Goal: Transaction & Acquisition: Purchase product/service

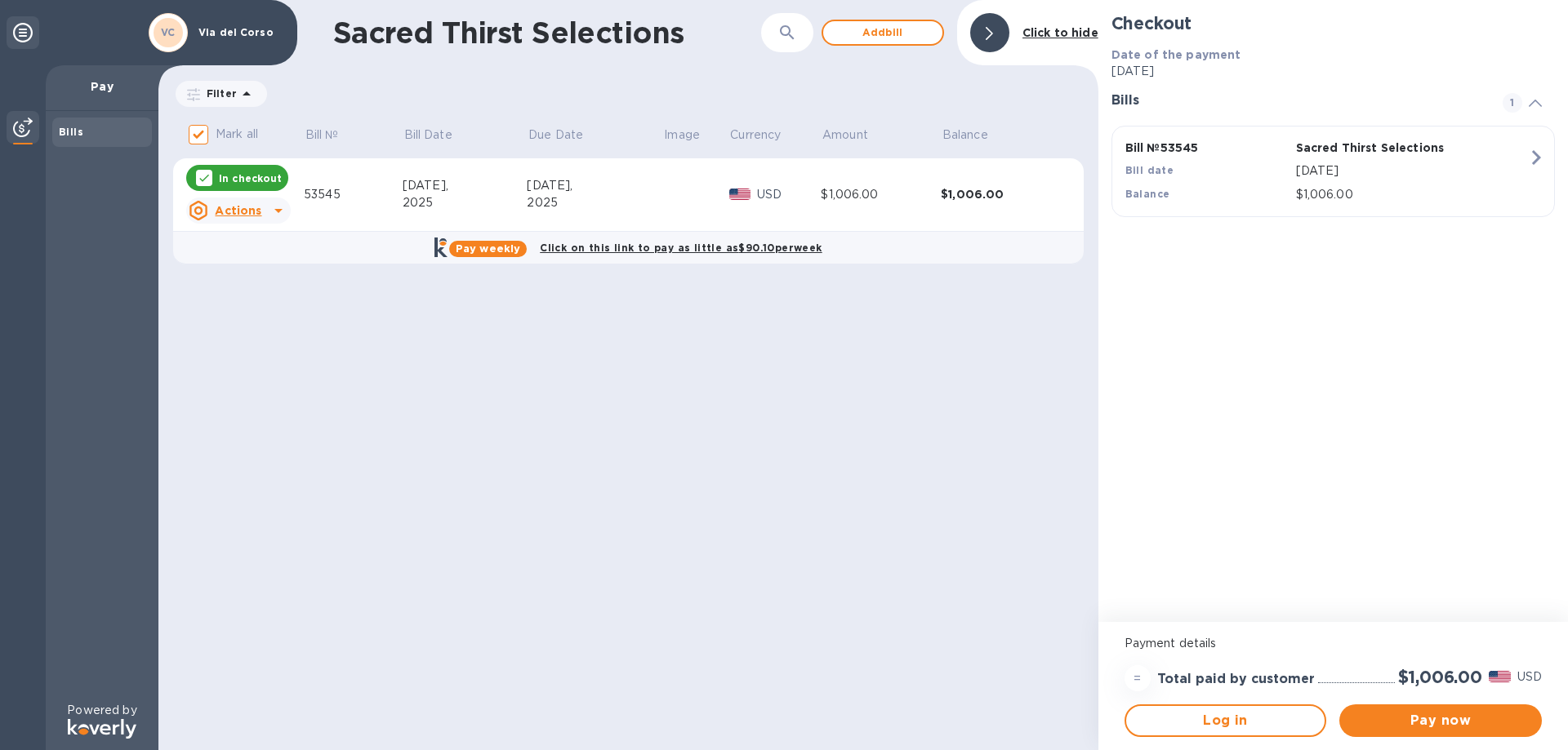
click at [276, 212] on icon at bounding box center [278, 211] width 8 height 4
click at [276, 212] on div at bounding box center [784, 375] width 1568 height 750
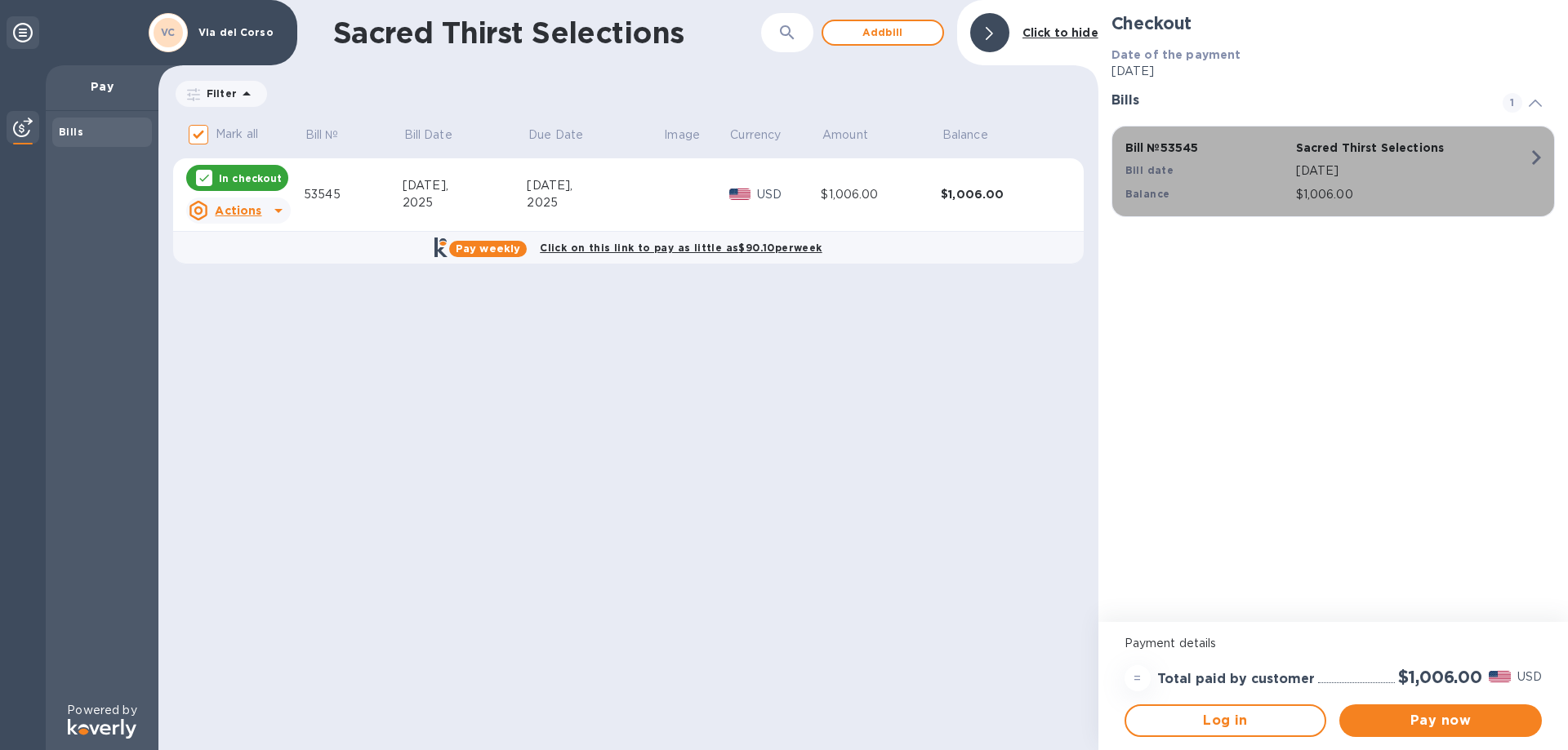
click at [1533, 158] on icon "button" at bounding box center [1536, 157] width 29 height 29
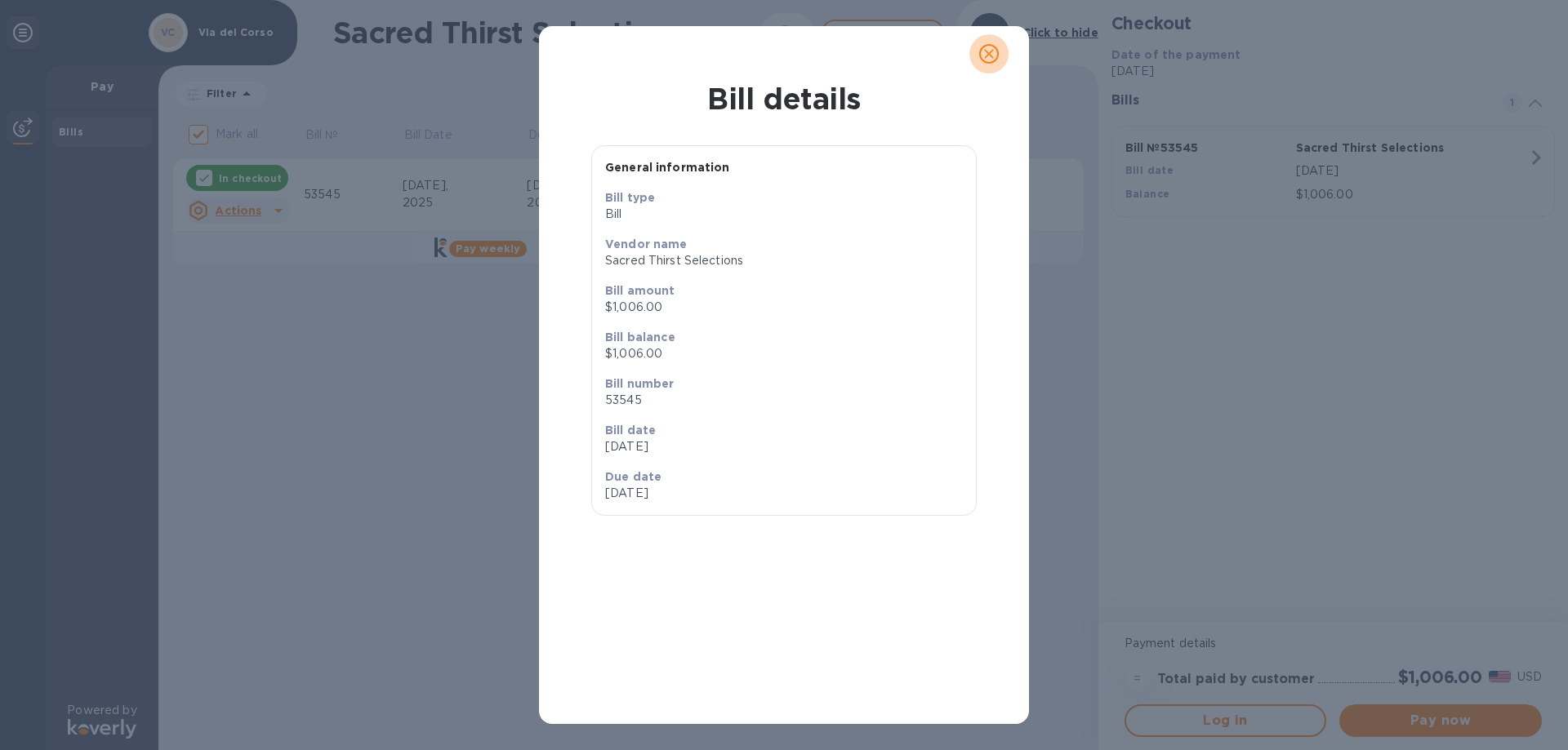
click at [989, 53] on icon "close" at bounding box center [988, 54] width 10 height 10
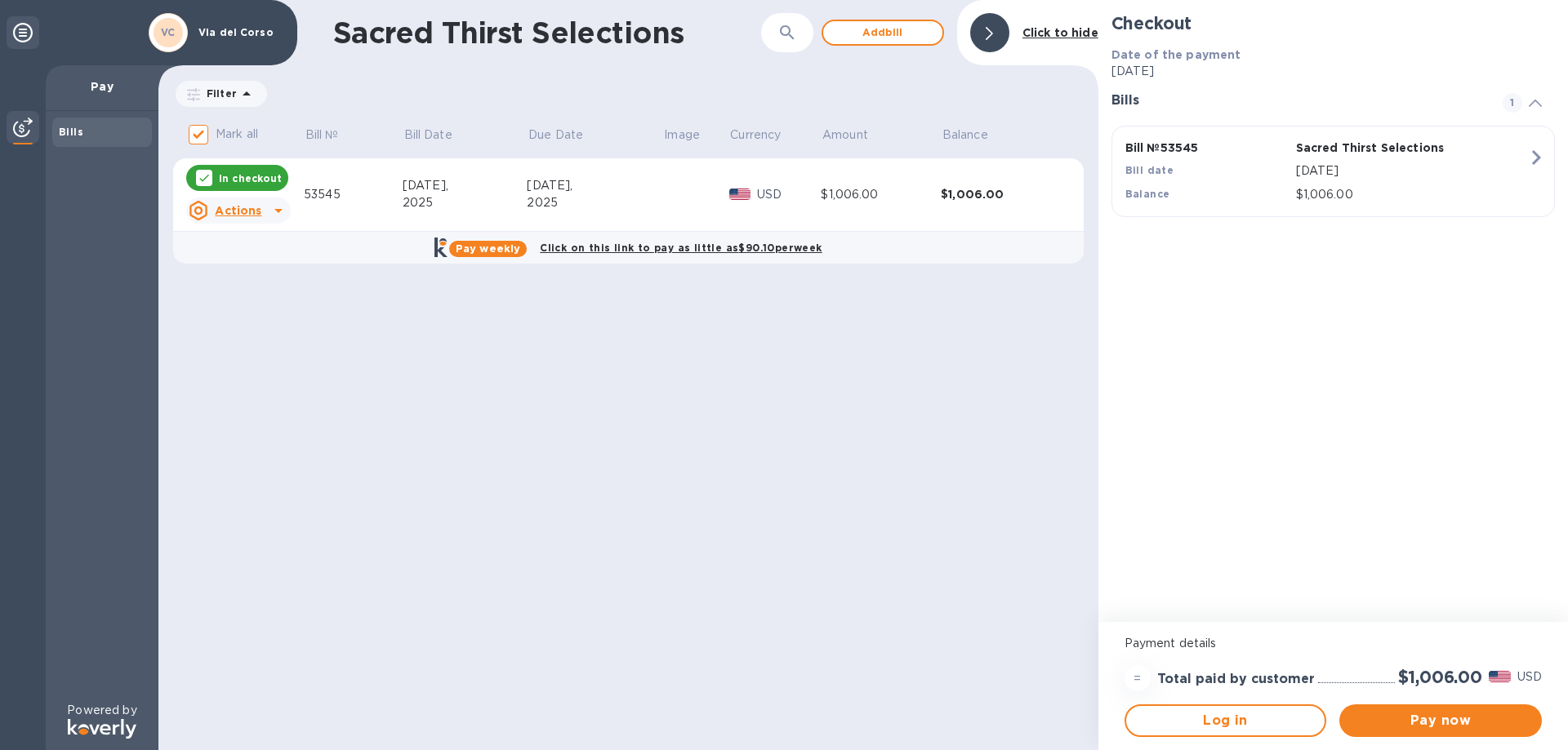
click at [276, 209] on icon at bounding box center [278, 211] width 20 height 20
click at [267, 279] on b "Open bill" at bounding box center [260, 276] width 55 height 13
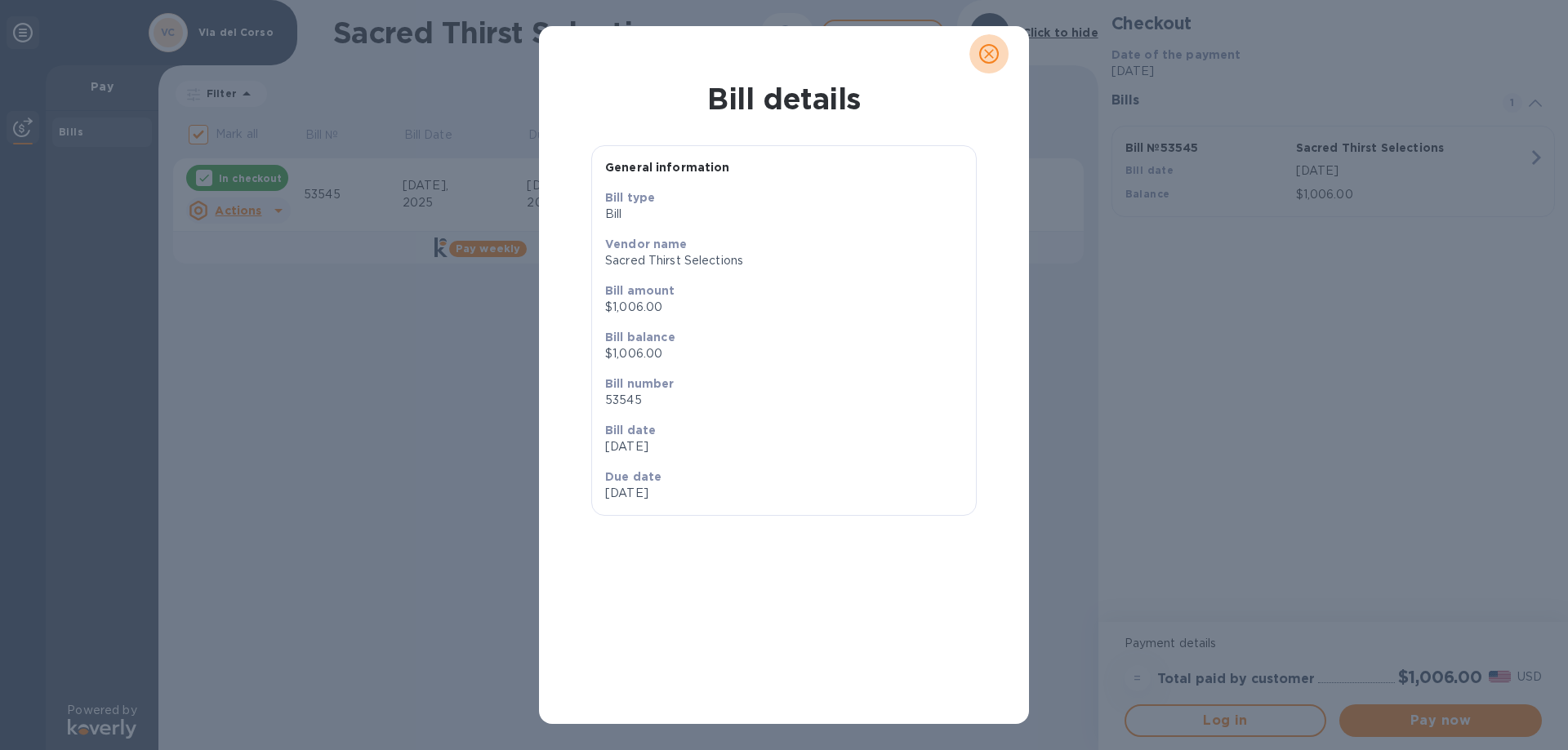
click at [988, 52] on icon "close" at bounding box center [988, 54] width 17 height 17
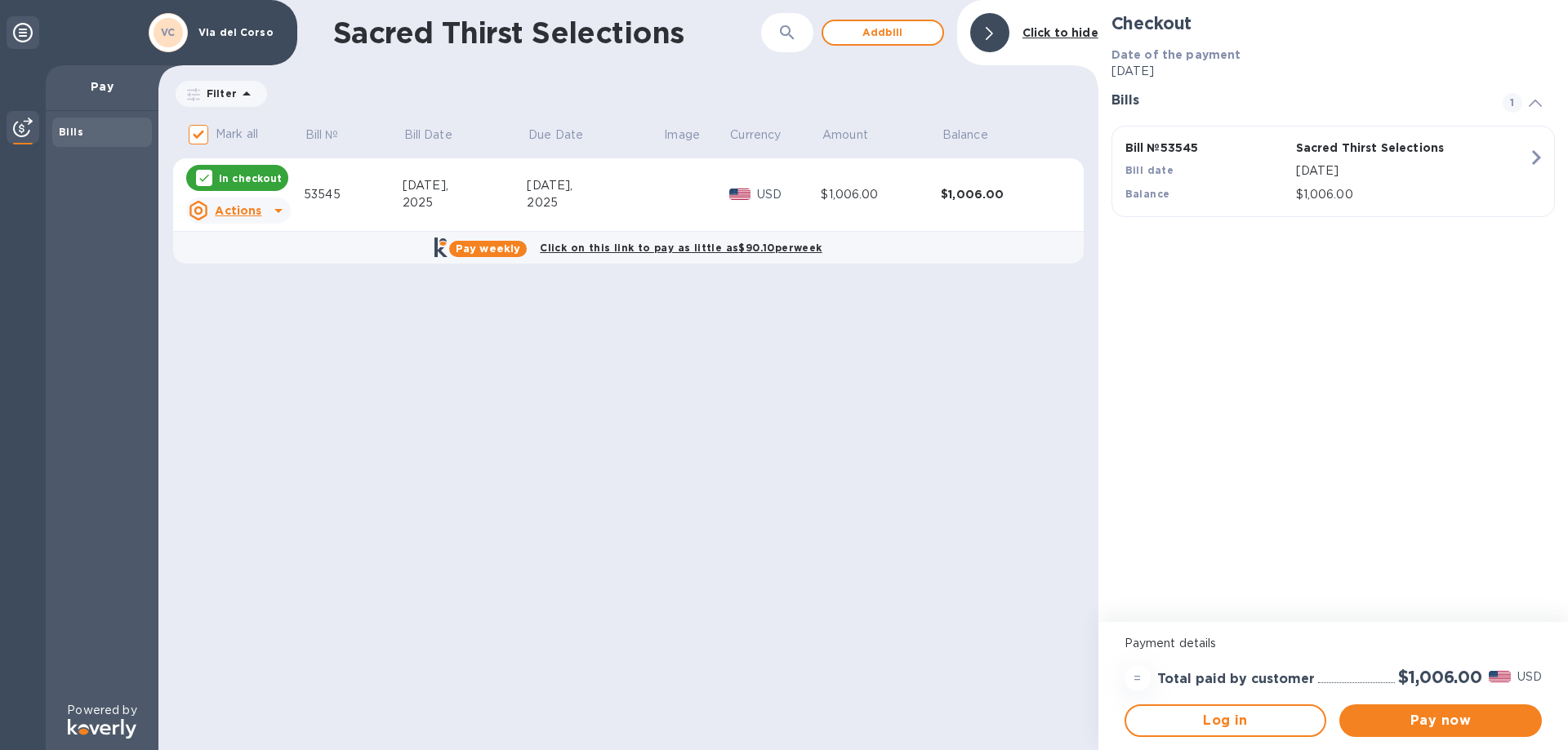
click at [270, 212] on icon at bounding box center [278, 211] width 20 height 20
click at [270, 212] on div at bounding box center [784, 375] width 1568 height 750
click at [1430, 718] on span "Pay now" at bounding box center [1440, 721] width 177 height 20
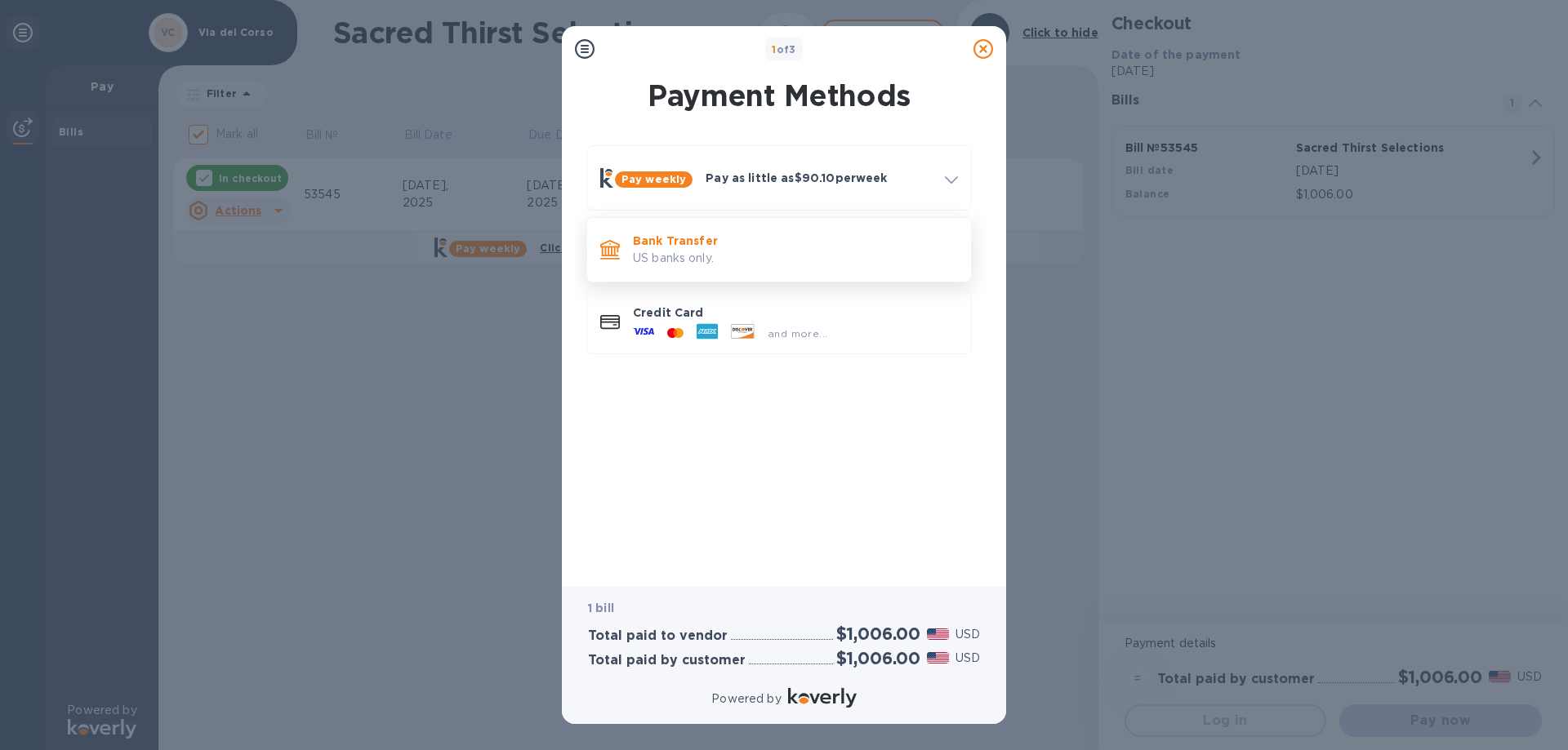
click at [728, 256] on p "US banks only." at bounding box center [794, 258] width 325 height 18
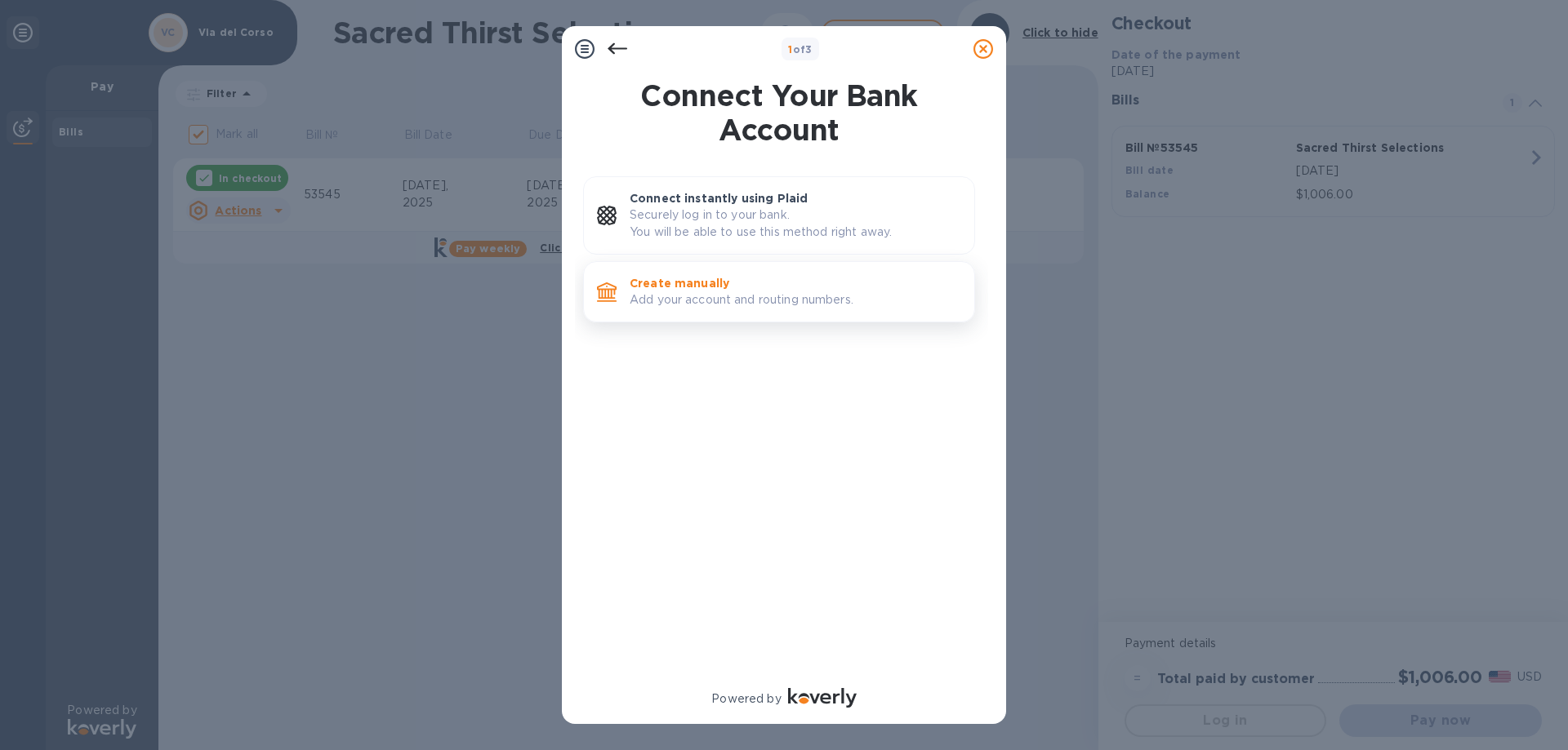
click at [728, 297] on p "Add your account and routing numbers." at bounding box center [795, 300] width 332 height 18
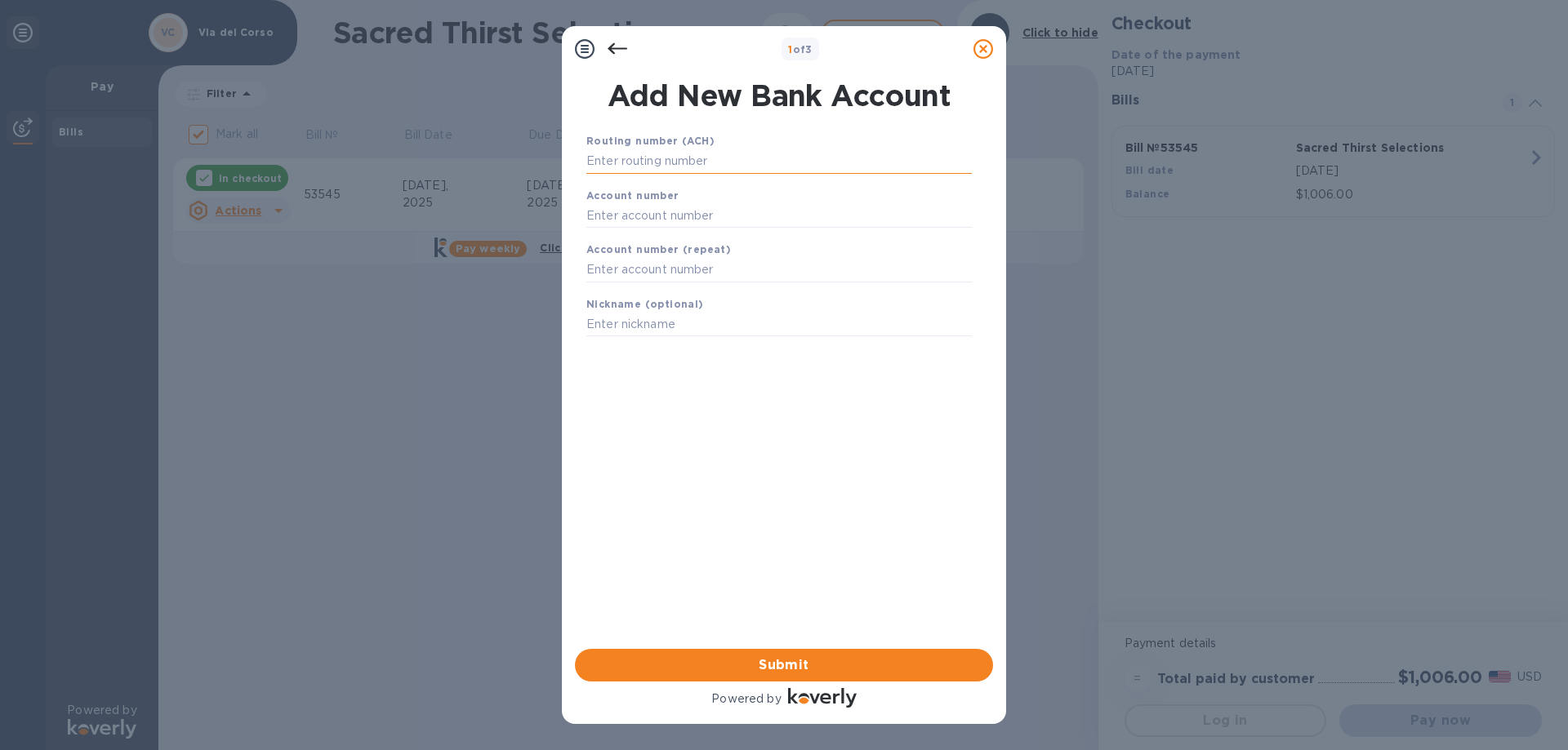
click at [682, 163] on input "text" at bounding box center [779, 161] width 385 height 24
paste input "121102036"
type input "121102036"
click at [687, 217] on div "Account number" at bounding box center [779, 208] width 398 height 55
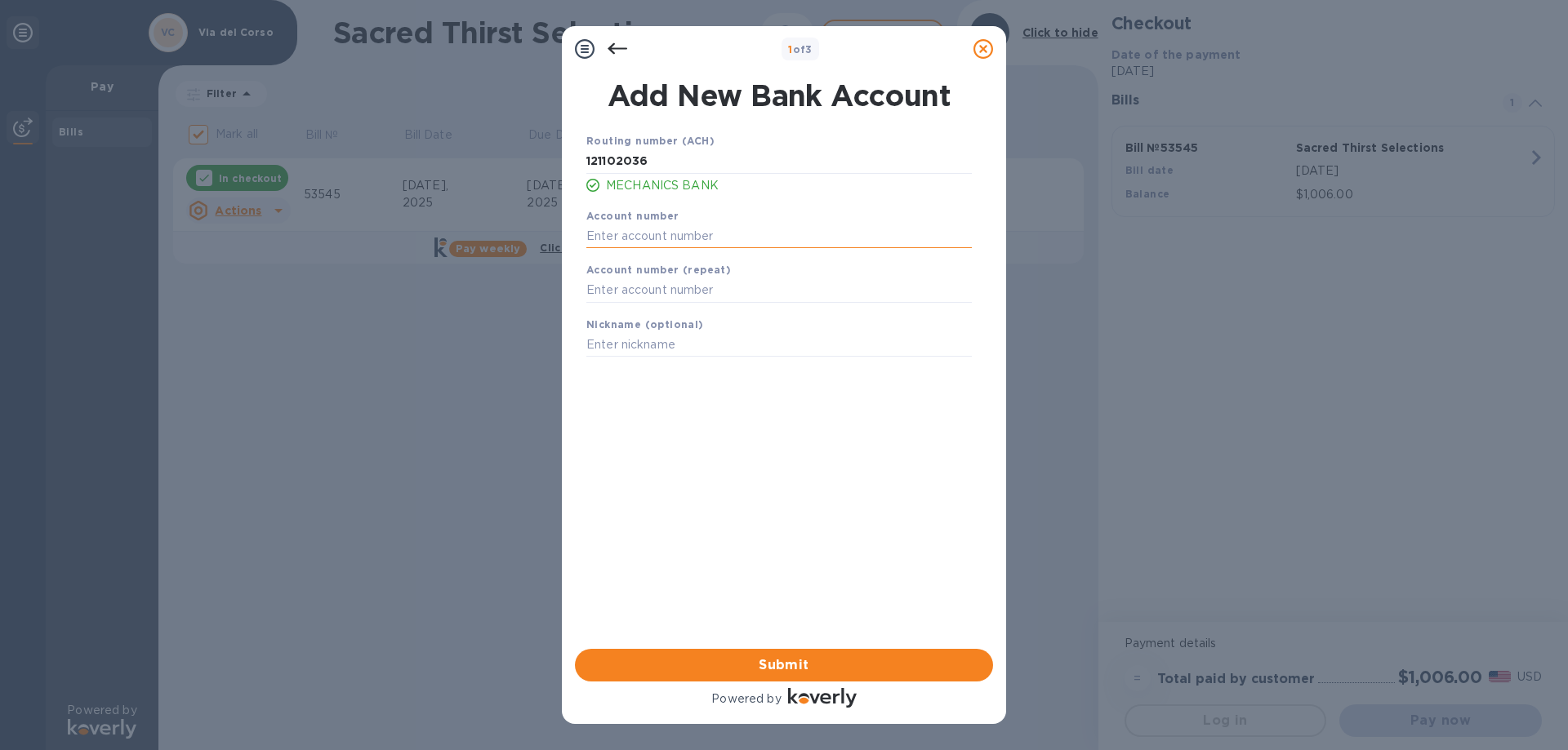
click at [692, 240] on input "text" at bounding box center [779, 235] width 385 height 24
paste input "3505593450"
type input "3505593450"
click at [705, 293] on input "text" at bounding box center [779, 290] width 385 height 24
paste input "3505593450"
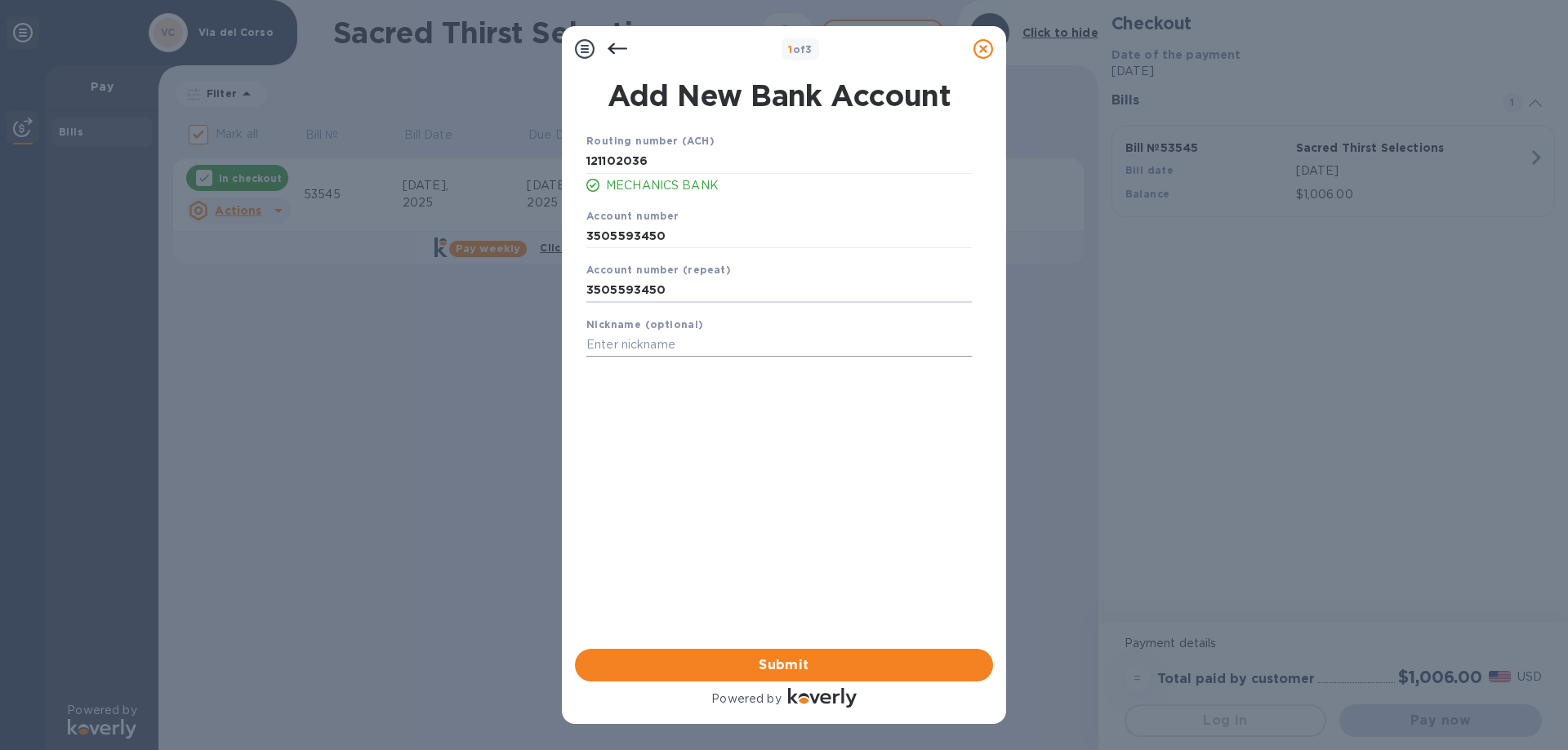
type input "3505593450"
click at [697, 343] on input "text" at bounding box center [779, 344] width 385 height 24
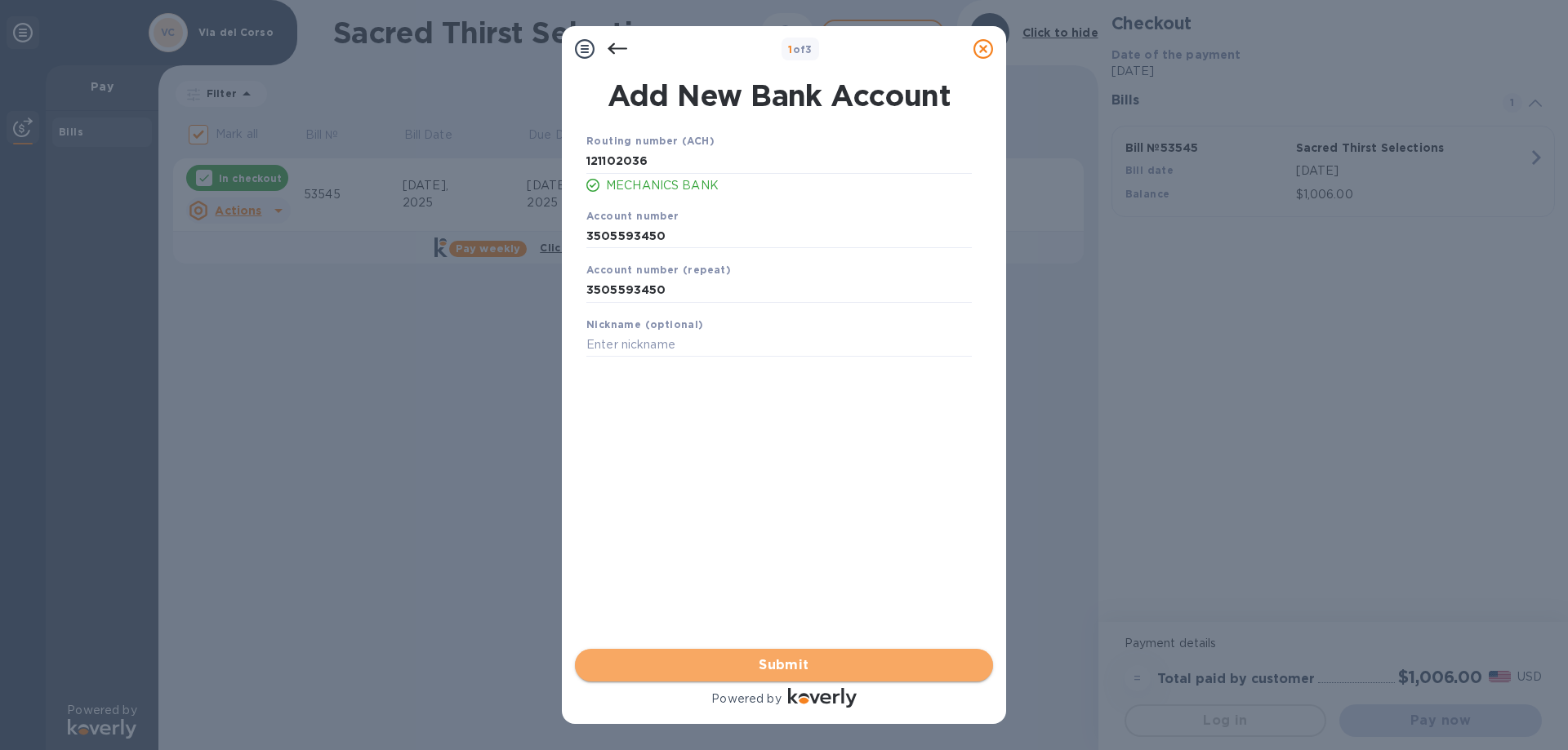
click at [789, 670] on span "Submit" at bounding box center [784, 665] width 392 height 20
